Goal: Information Seeking & Learning: Check status

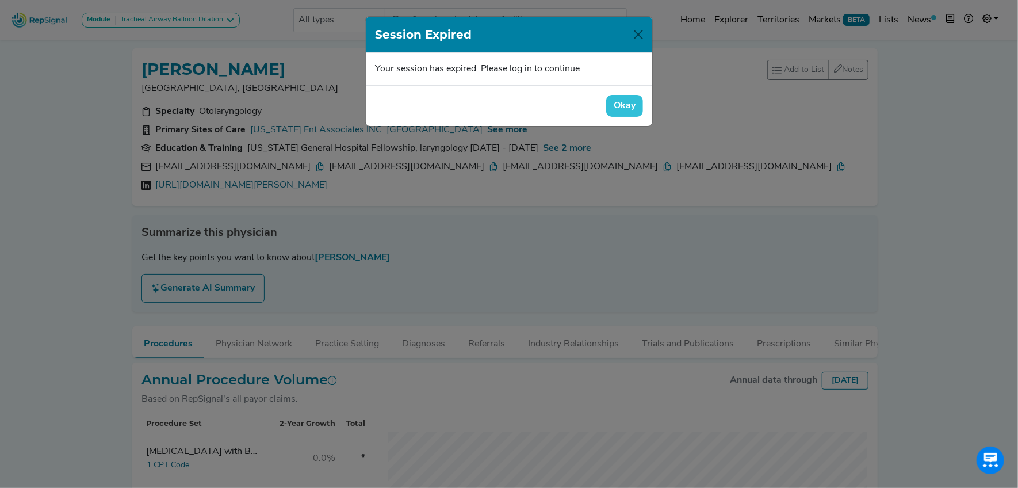
click at [628, 102] on button "Okay" at bounding box center [624, 106] width 37 height 22
